Goal: Information Seeking & Learning: Check status

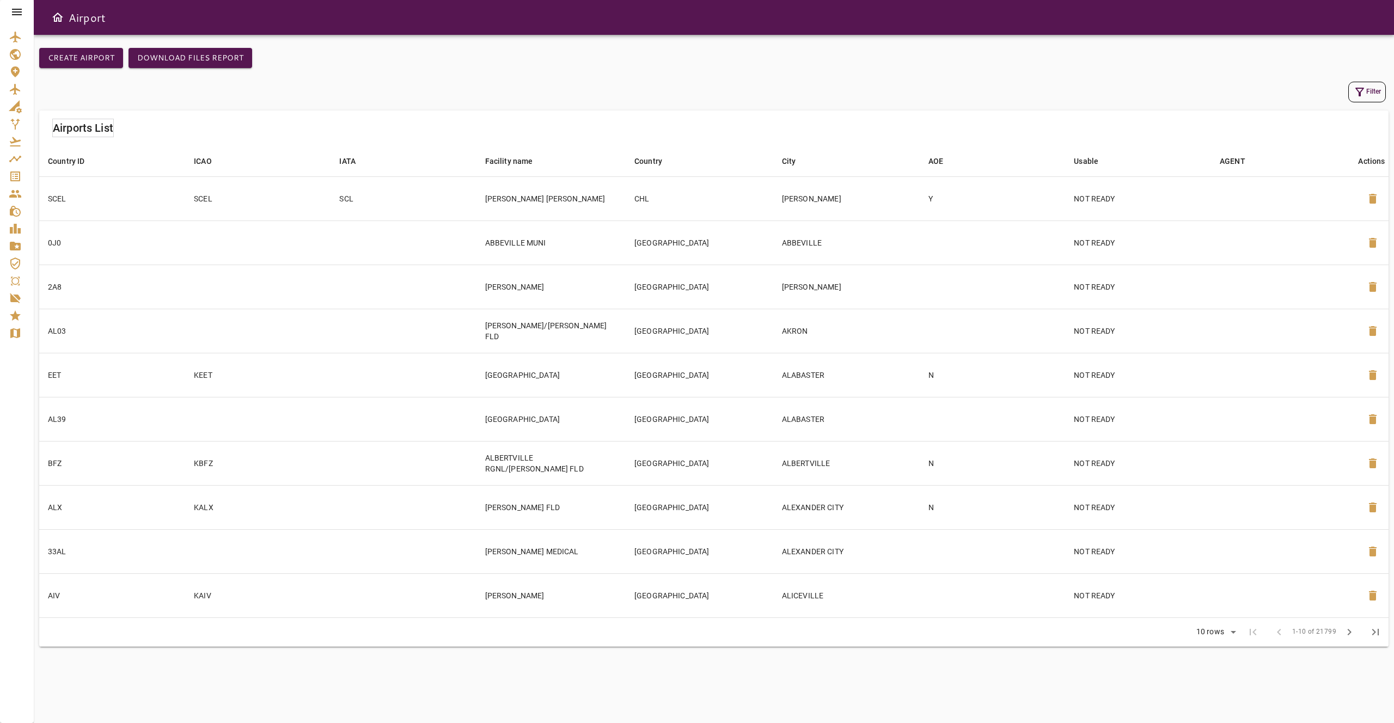
click at [13, 14] on icon at bounding box center [16, 11] width 13 height 13
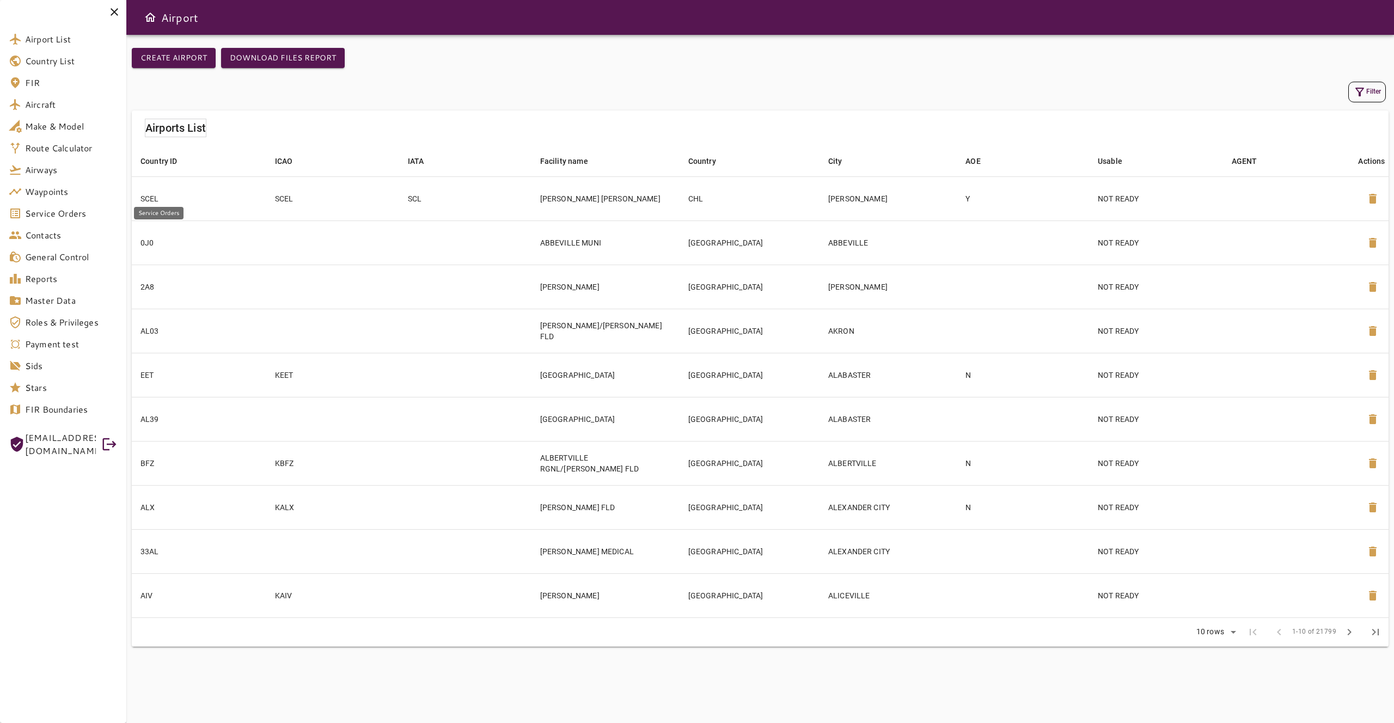
click at [75, 219] on span "Service Orders" at bounding box center [71, 213] width 93 height 13
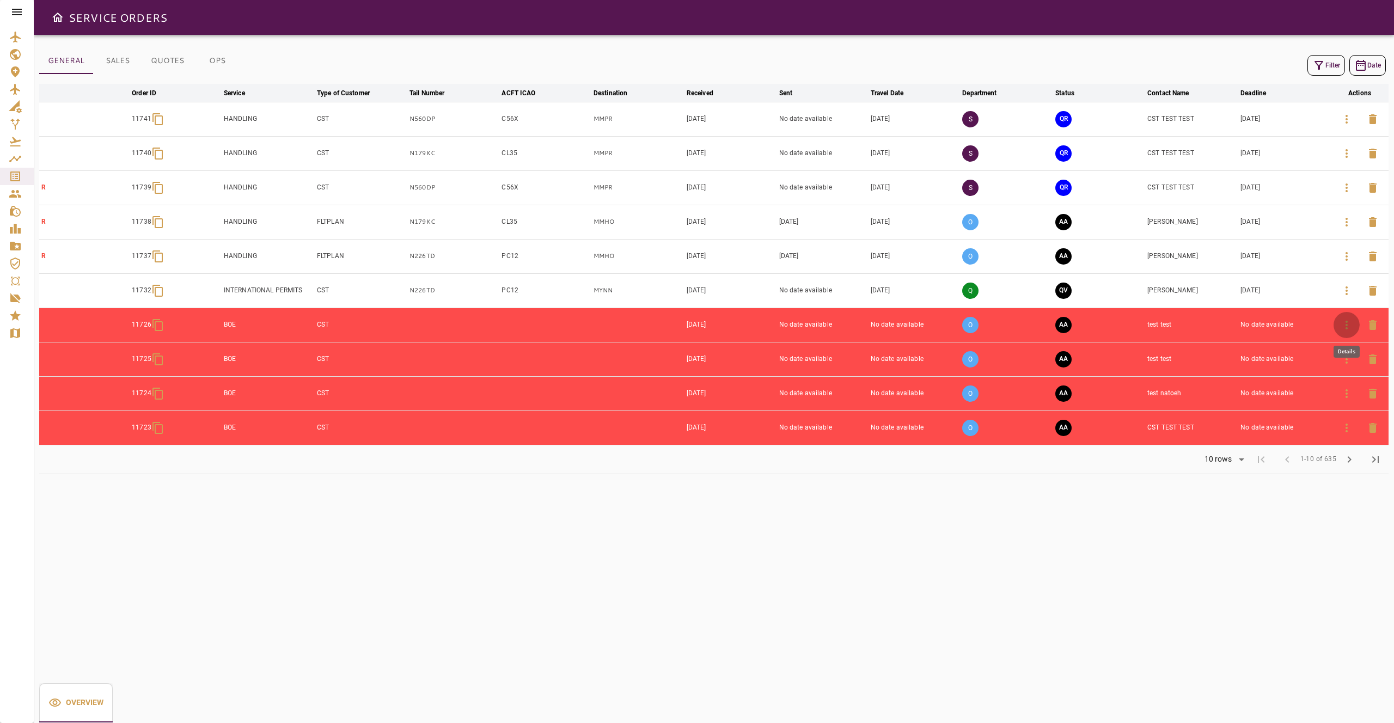
click at [1339, 326] on button "button" at bounding box center [1346, 325] width 26 height 26
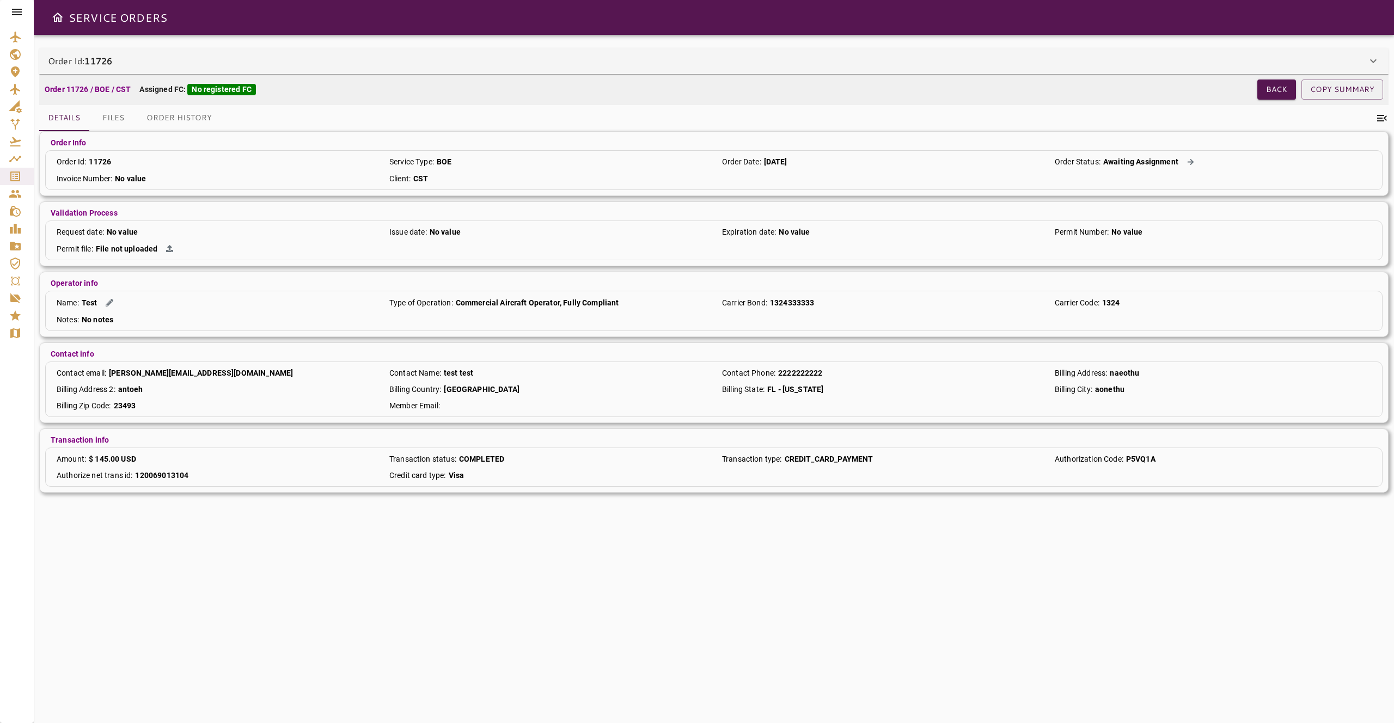
click at [1114, 70] on div "Order Id: 11726" at bounding box center [713, 61] width 1349 height 26
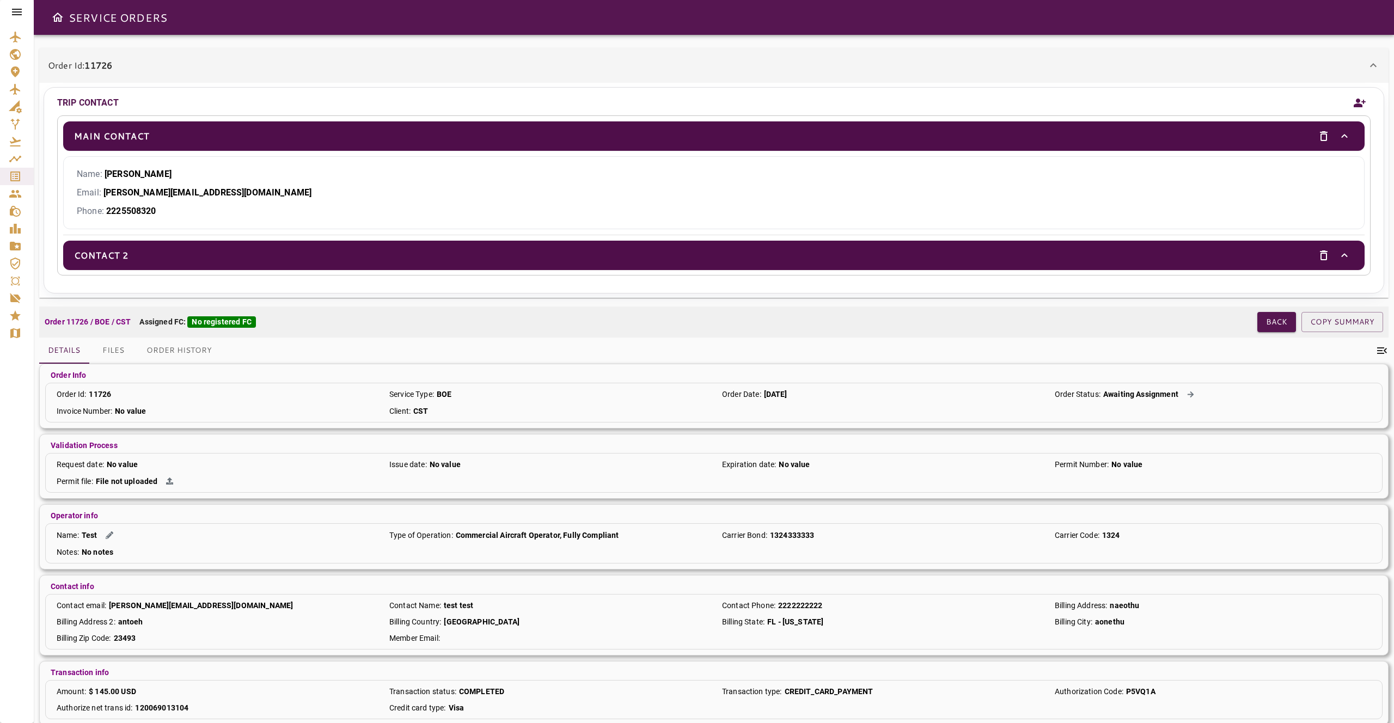
click at [19, 14] on icon at bounding box center [17, 12] width 10 height 7
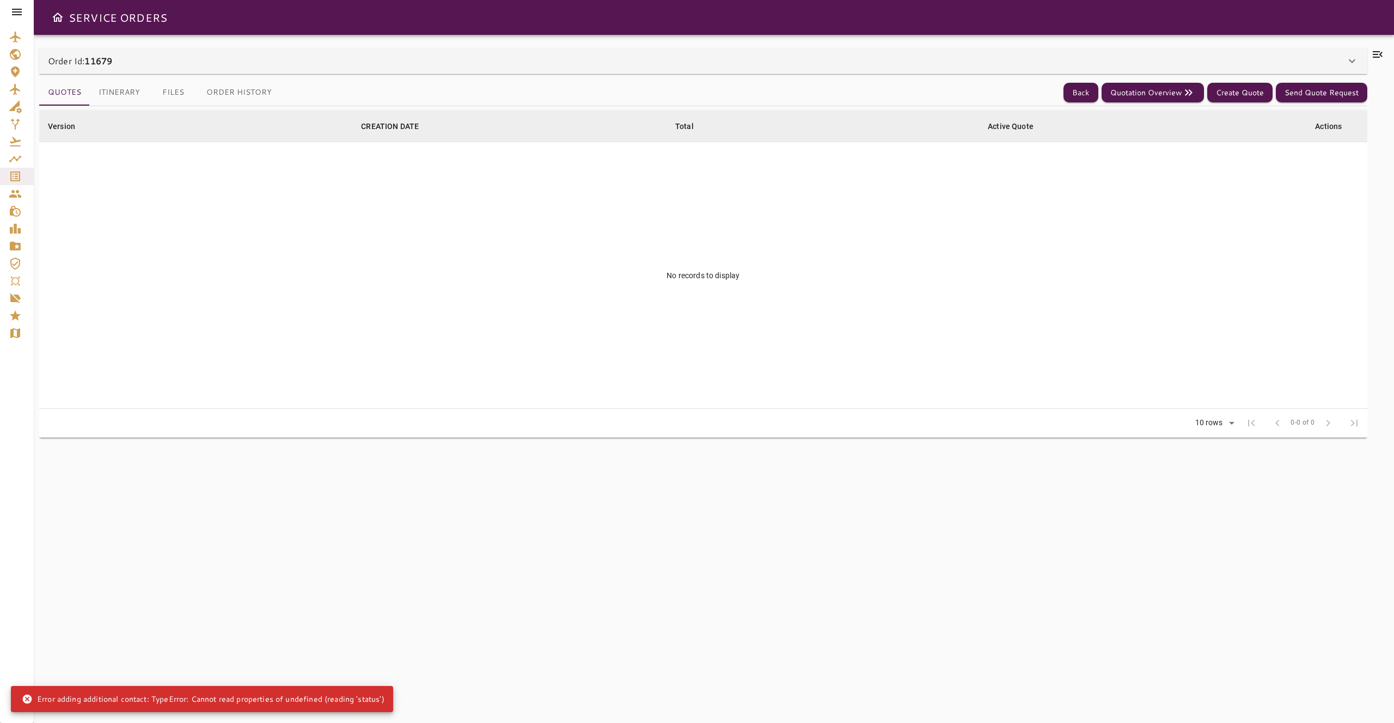
click at [792, 61] on div "Order Id: 11679" at bounding box center [696, 60] width 1297 height 13
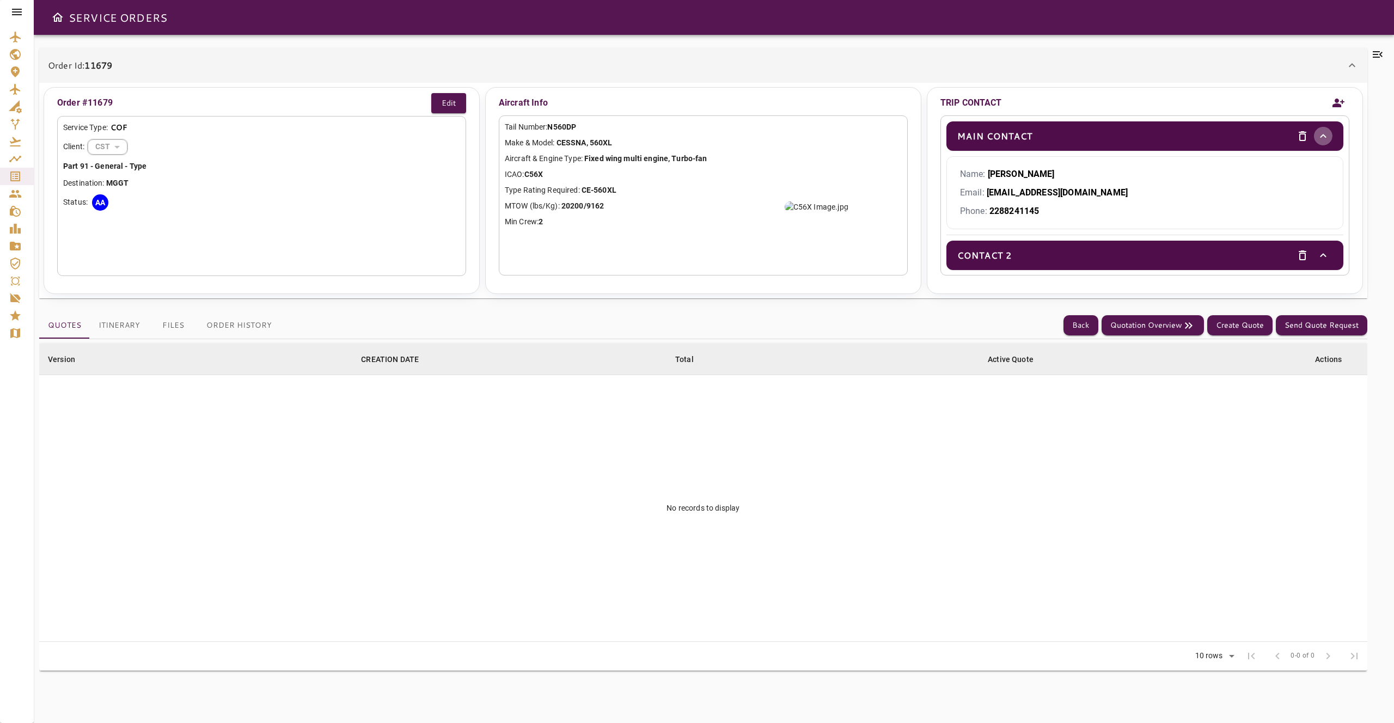
click at [1317, 139] on icon "toggle" at bounding box center [1322, 136] width 13 height 13
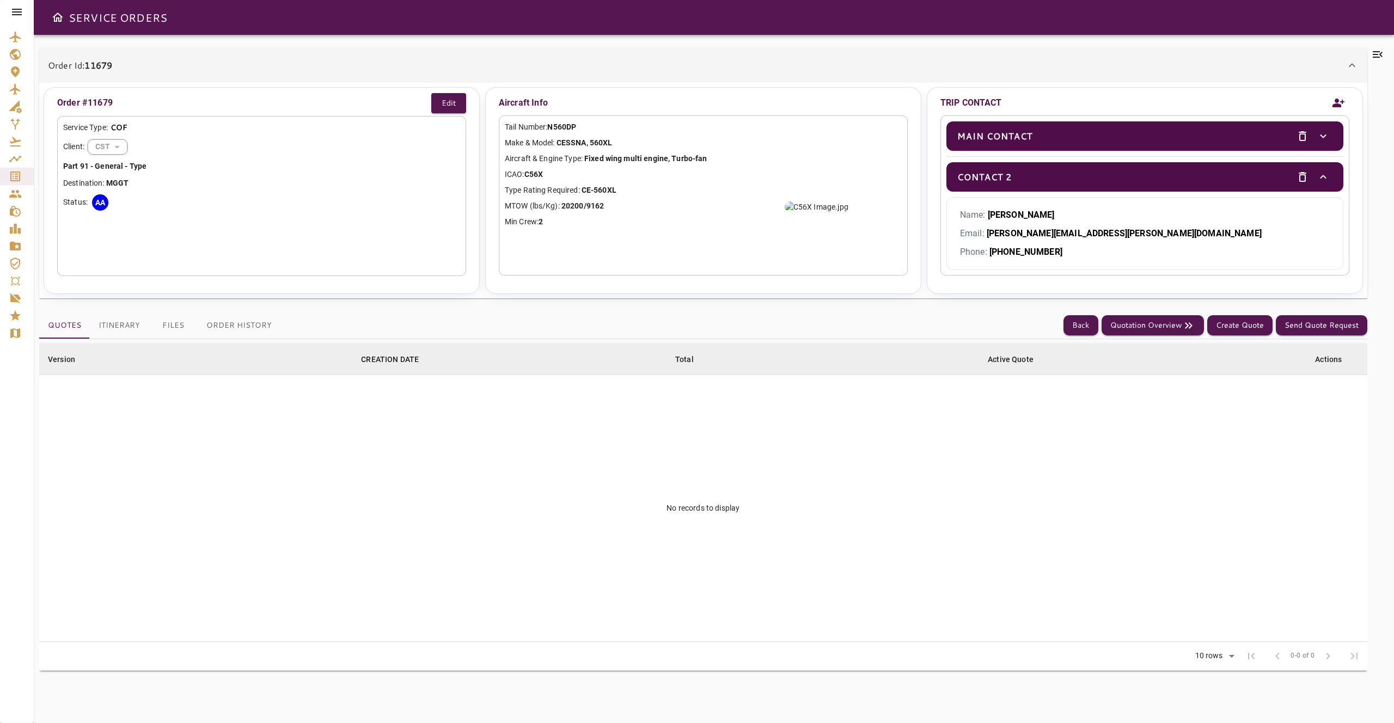
click at [1317, 139] on icon "toggle" at bounding box center [1322, 136] width 13 height 13
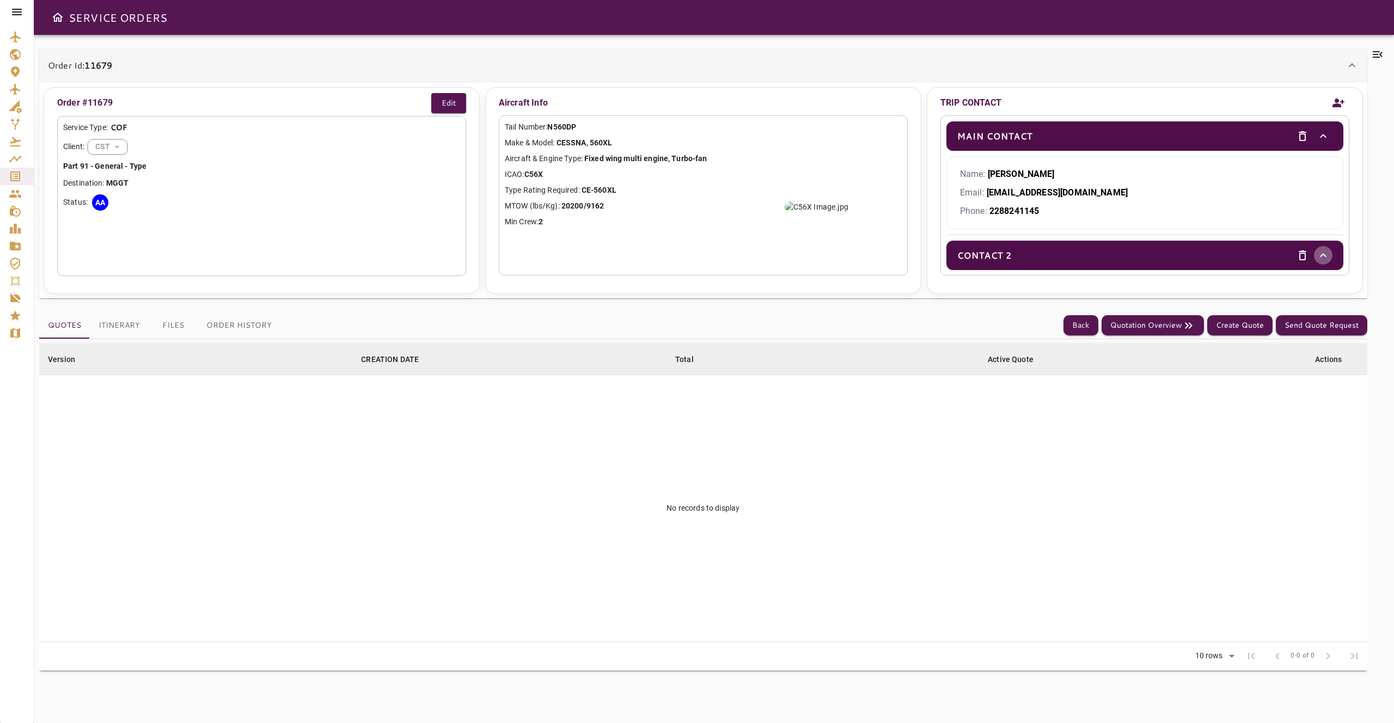
click at [1322, 259] on button "toggle" at bounding box center [1323, 255] width 19 height 19
click at [1317, 254] on icon "toggle" at bounding box center [1322, 255] width 13 height 13
click at [1320, 254] on icon "toggle" at bounding box center [1323, 255] width 6 height 4
click at [1320, 254] on icon "toggle" at bounding box center [1323, 256] width 6 height 4
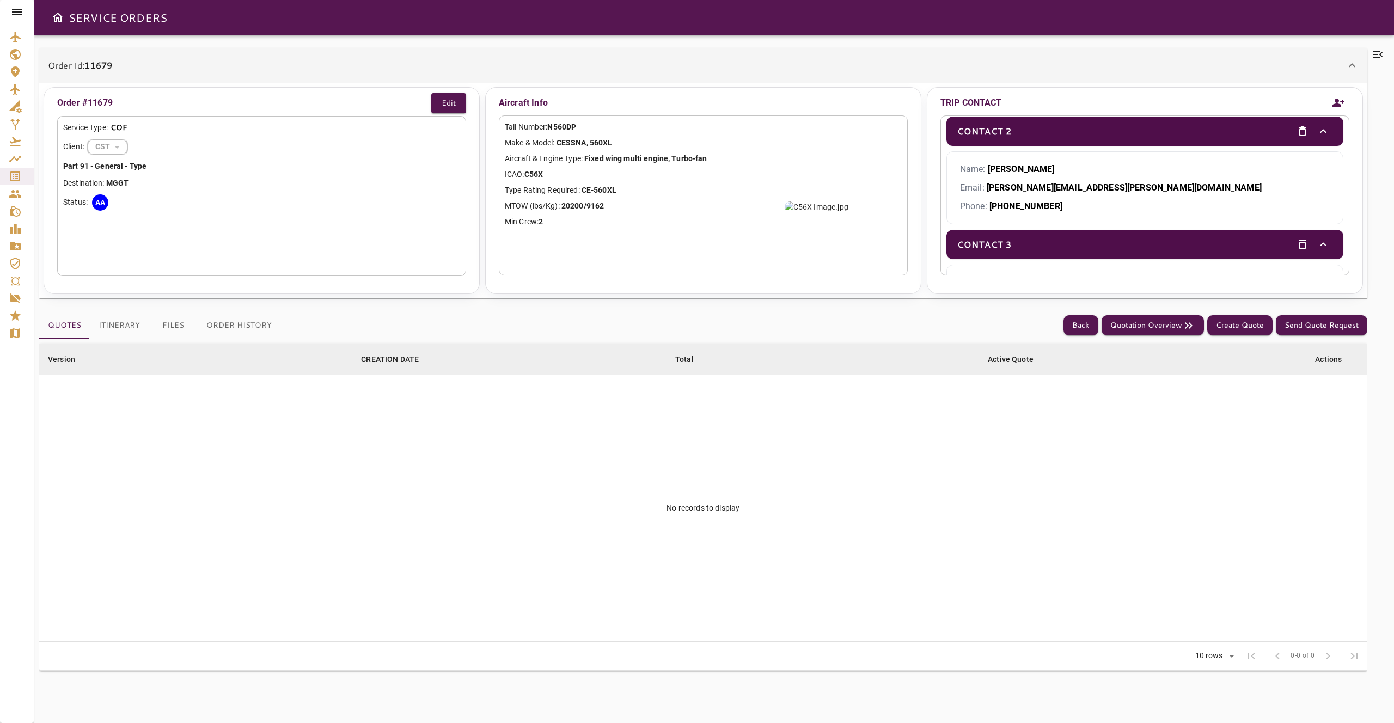
scroll to position [103, 0]
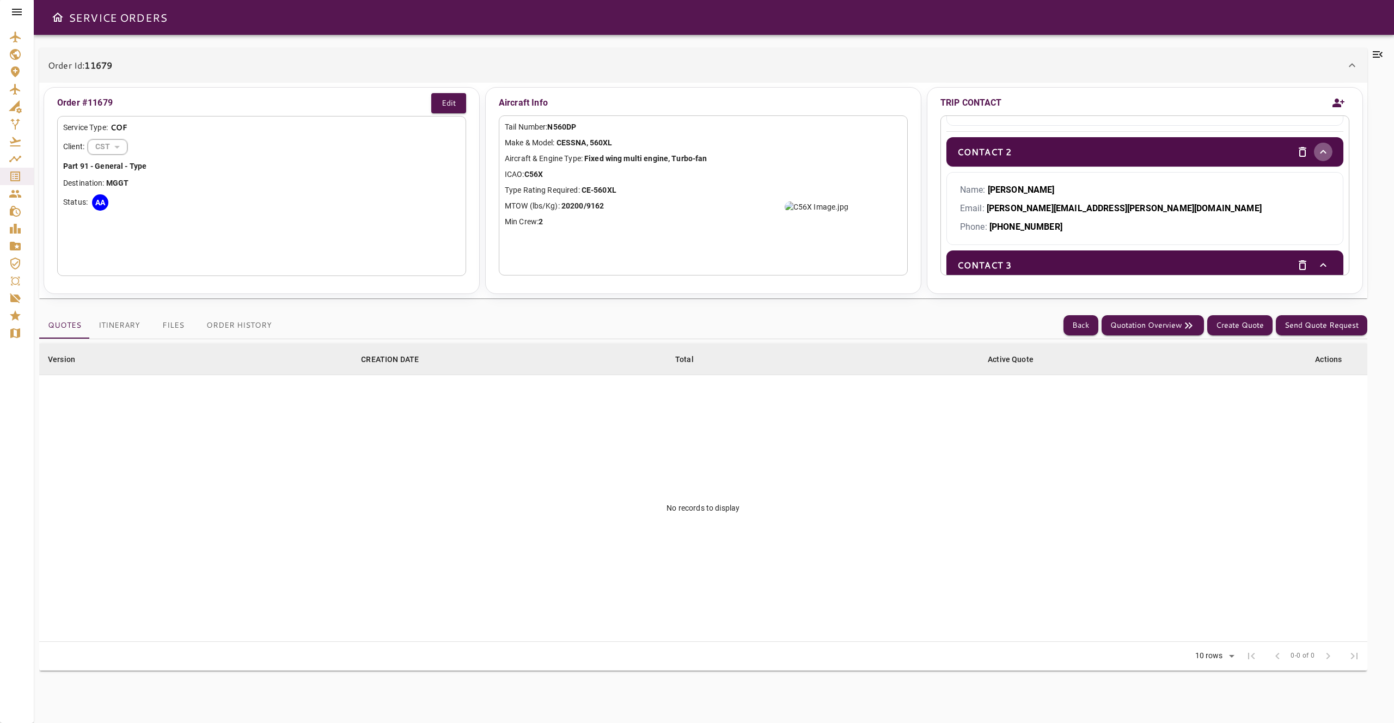
click at [1316, 156] on icon "toggle" at bounding box center [1322, 151] width 13 height 13
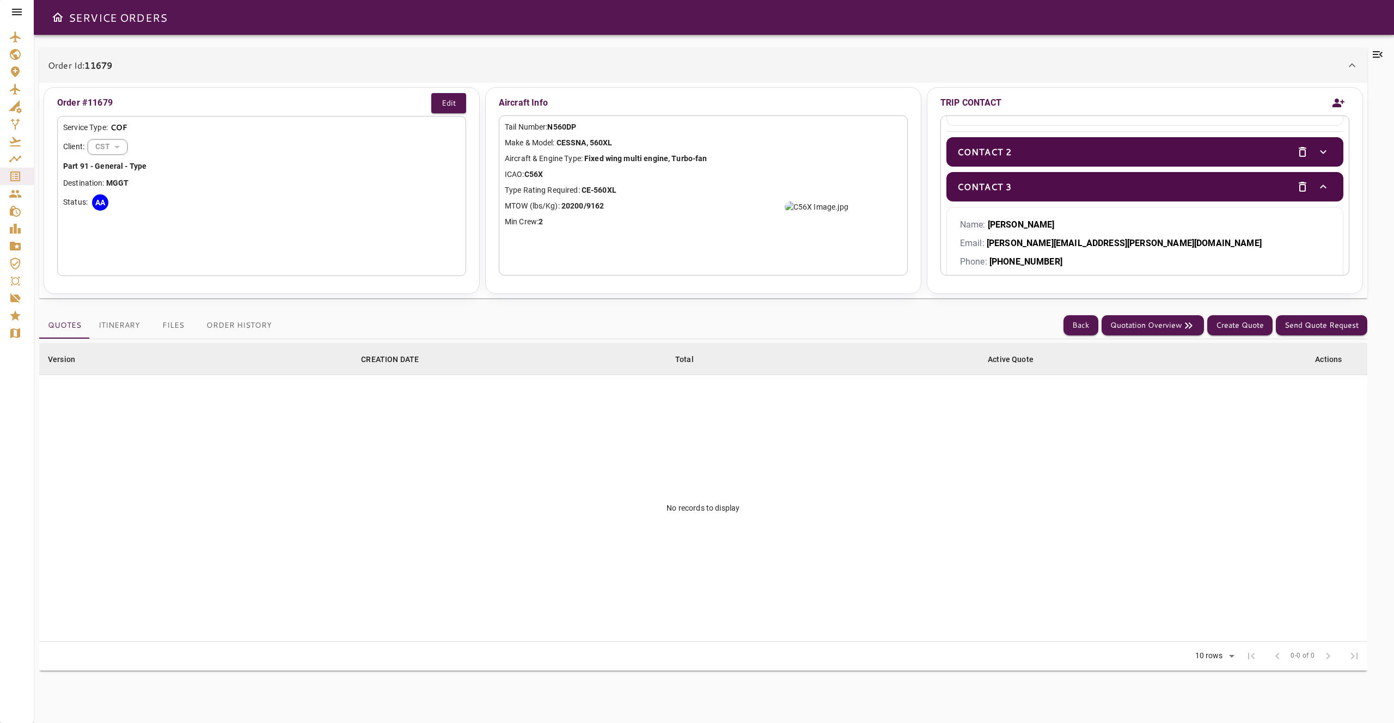
click at [1318, 187] on icon "toggle" at bounding box center [1322, 186] width 13 height 13
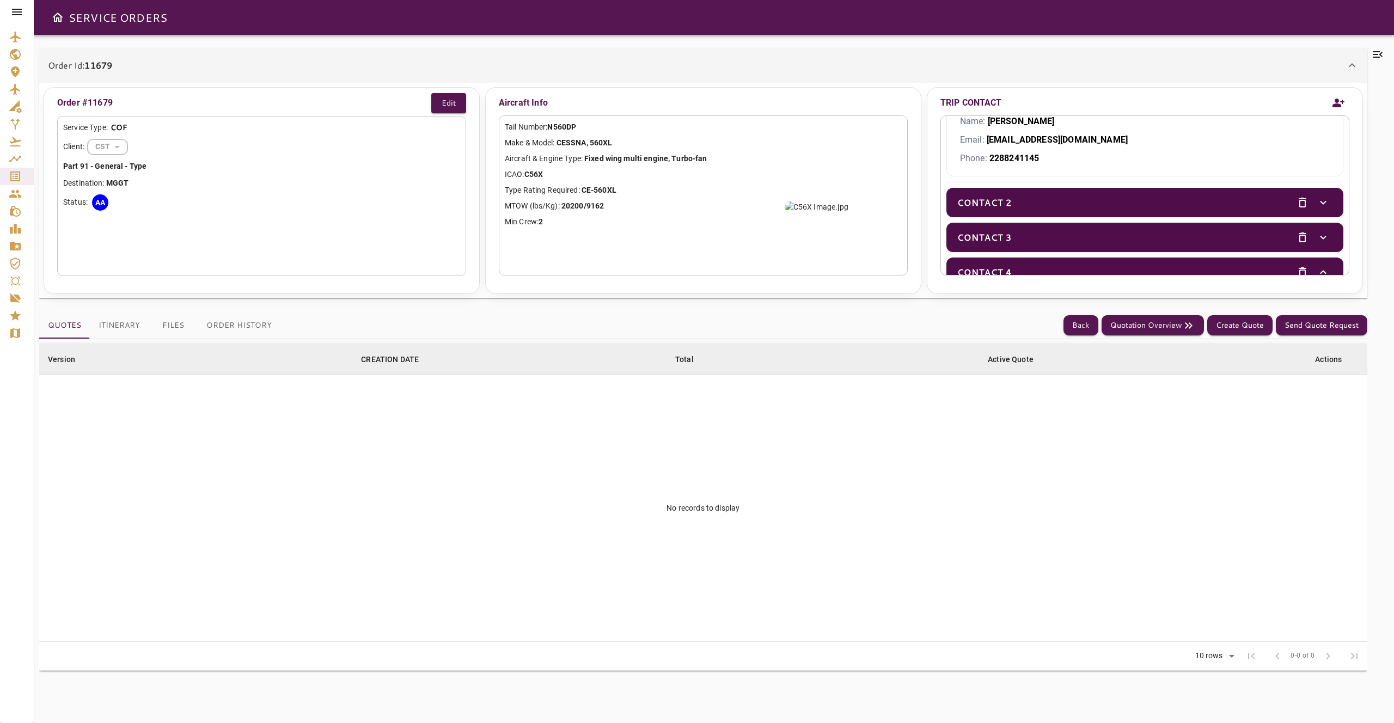
scroll to position [0, 0]
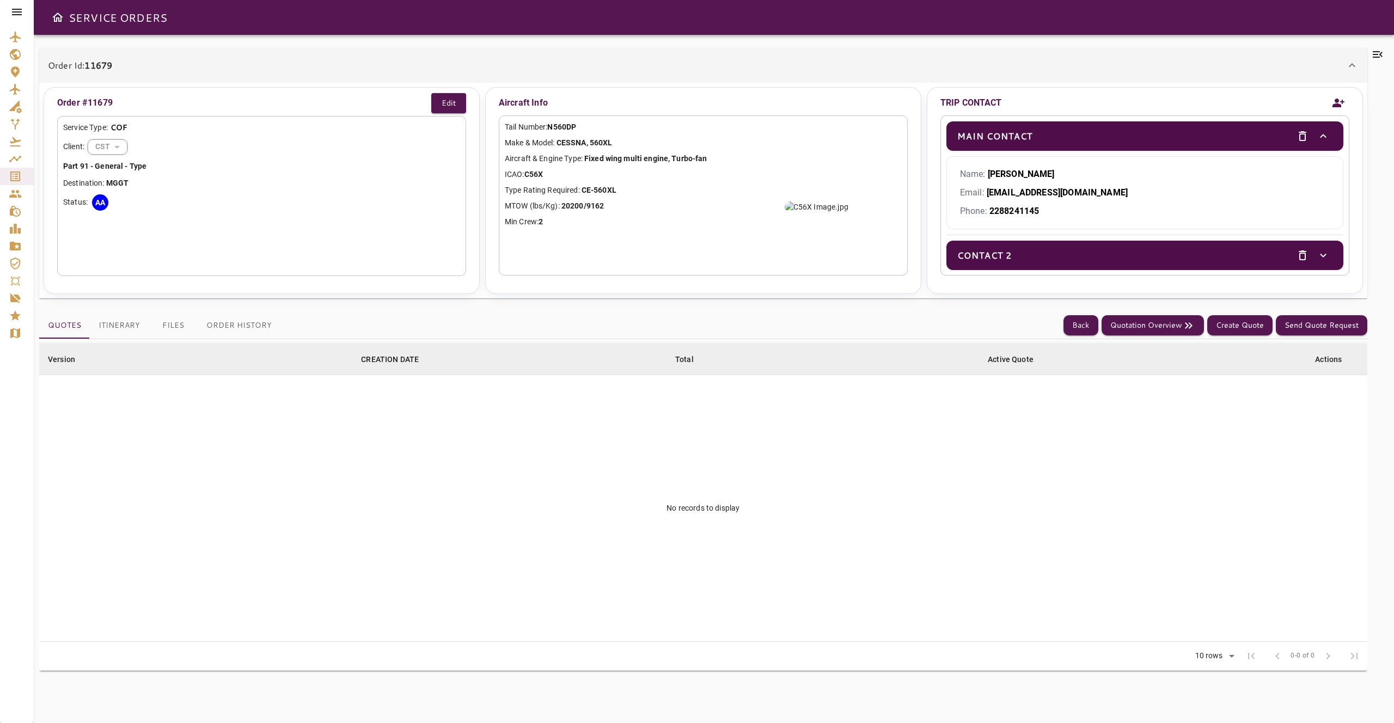
click at [20, 15] on icon at bounding box center [17, 12] width 10 height 7
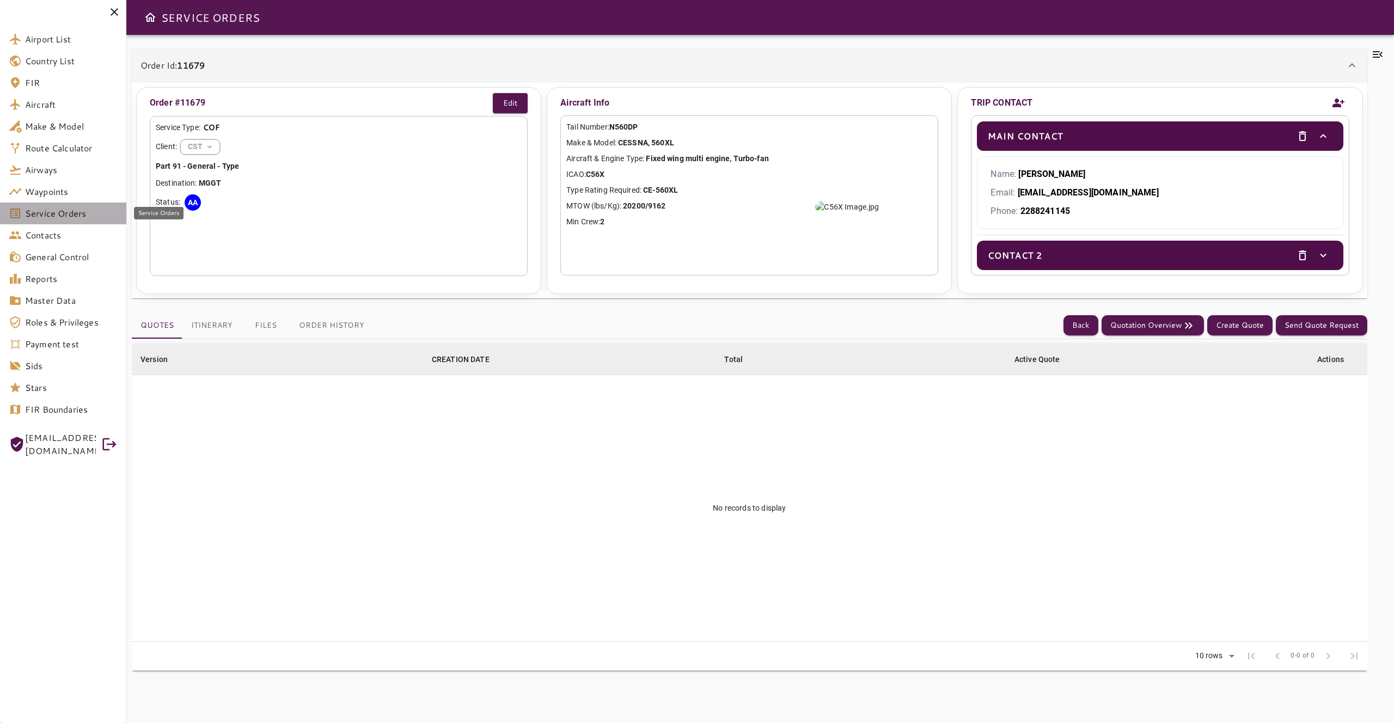
click at [70, 217] on span "Service Orders" at bounding box center [71, 213] width 93 height 13
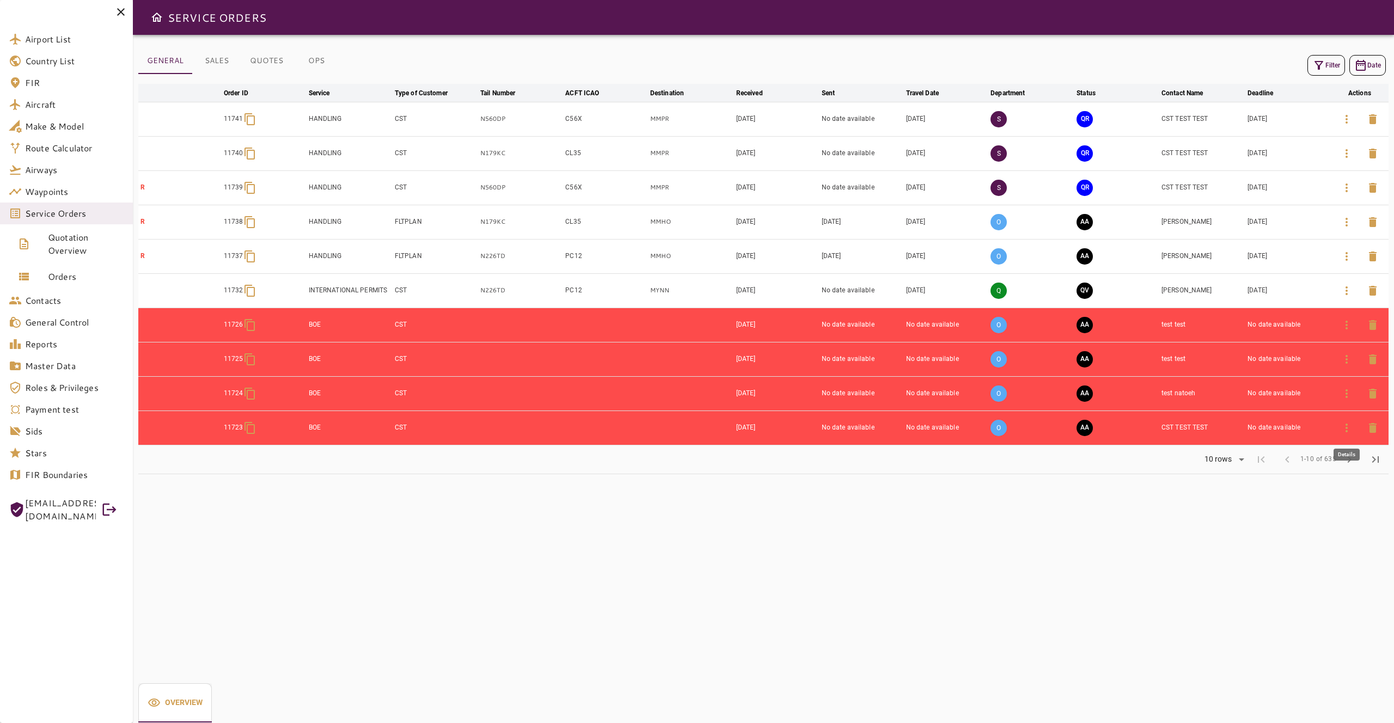
click at [1347, 426] on icon "button" at bounding box center [1346, 427] width 13 height 13
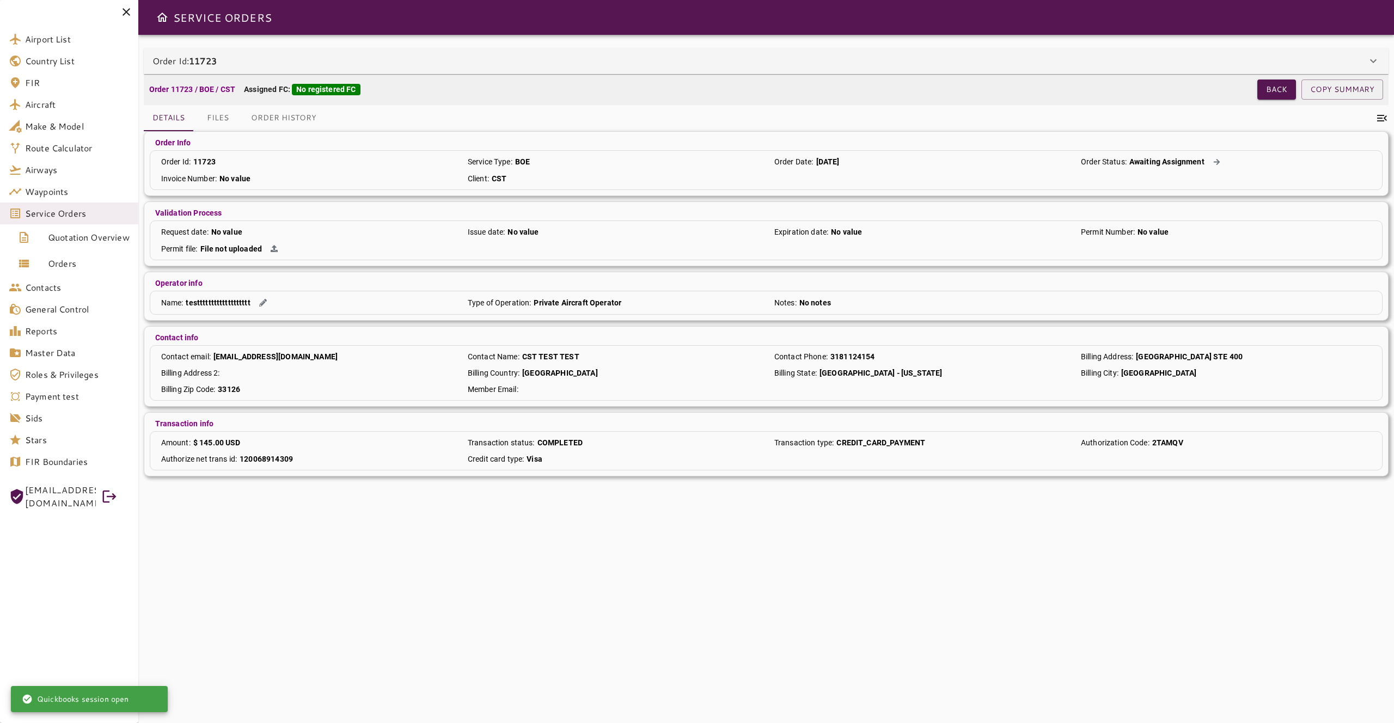
click at [1163, 64] on div "Order Id: 11723" at bounding box center [759, 60] width 1214 height 13
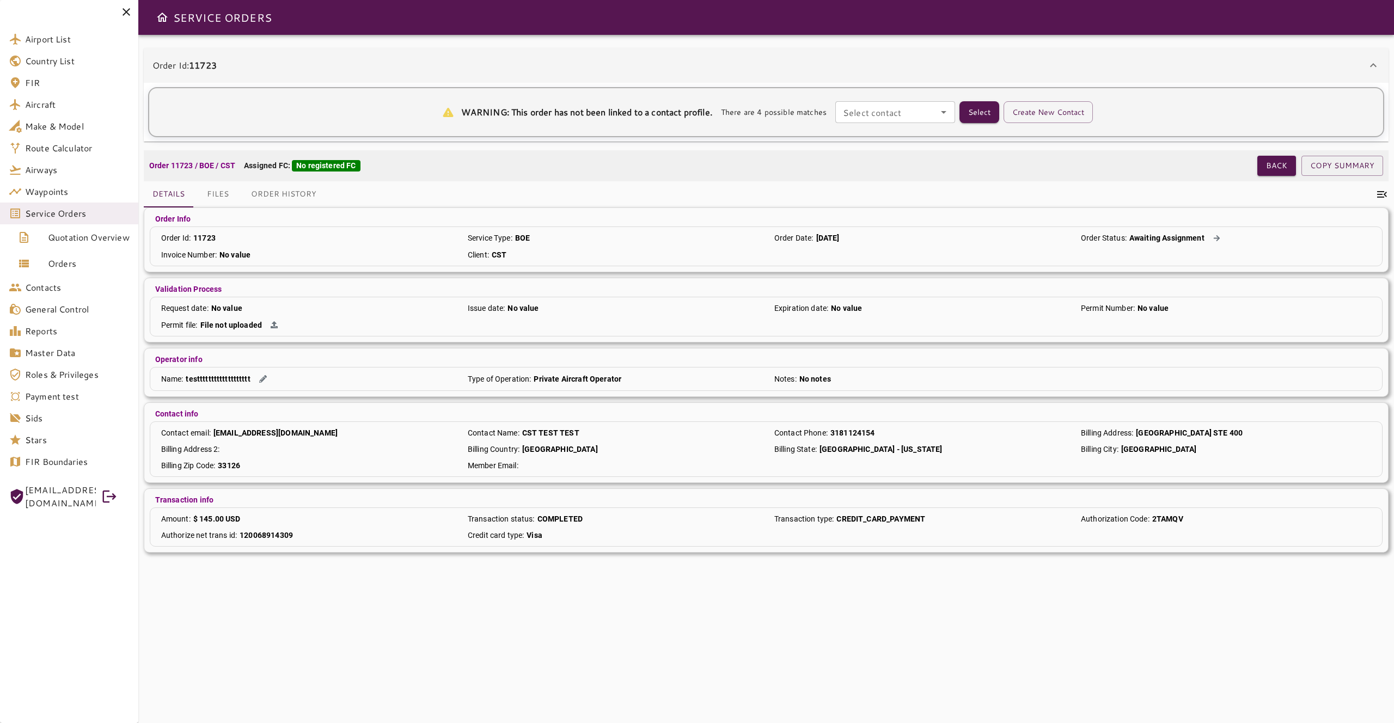
click at [1162, 65] on div "Order Id: 11723" at bounding box center [759, 65] width 1214 height 13
